Goal: Find specific page/section: Find specific page/section

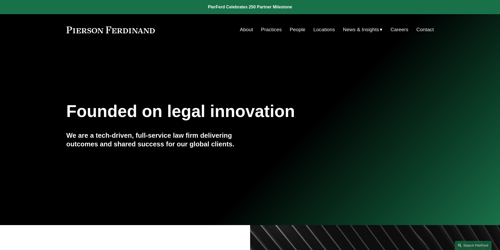
click at [296, 30] on link "People" at bounding box center [298, 30] width 16 height 10
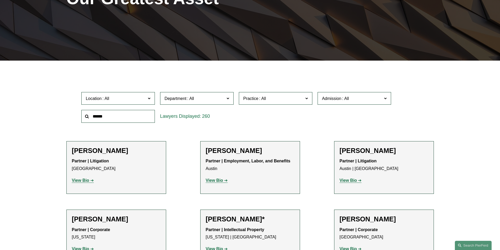
scroll to position [105, 0]
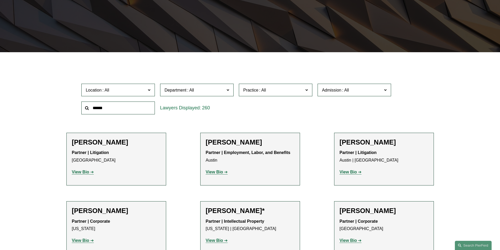
click at [120, 108] on input "text" at bounding box center [117, 107] width 73 height 13
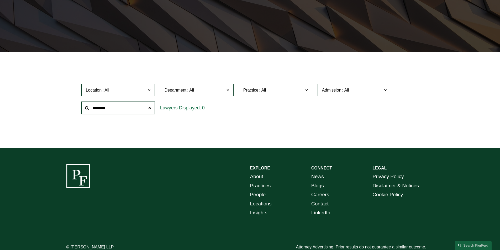
type input "********"
drag, startPoint x: 120, startPoint y: 108, endPoint x: 67, endPoint y: 112, distance: 53.1
click at [67, 112] on div "Location All [GEOGRAPHIC_DATA] [GEOGRAPHIC_DATA] [GEOGRAPHIC_DATA] [GEOGRAPHIC_…" at bounding box center [249, 99] width 367 height 36
click at [232, 125] on ul "Filter Location All [GEOGRAPHIC_DATA] [GEOGRAPHIC_DATA] [GEOGRAPHIC_DATA] [GEOG…" at bounding box center [249, 98] width 397 height 67
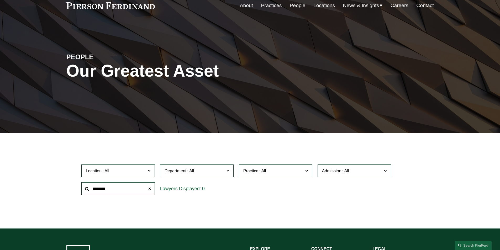
scroll to position [0, 0]
